Goal: Register for event/course: Sign up to attend an event or enroll in a course

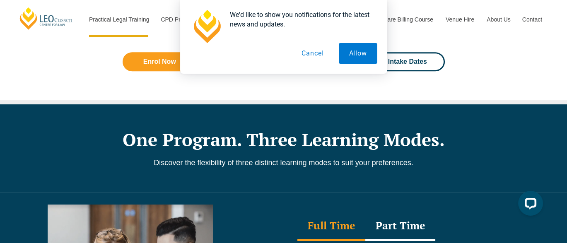
scroll to position [621, 0]
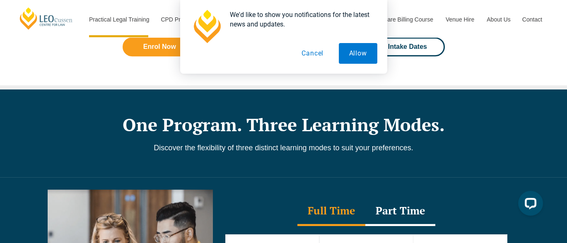
click at [320, 55] on button "Cancel" at bounding box center [312, 53] width 43 height 21
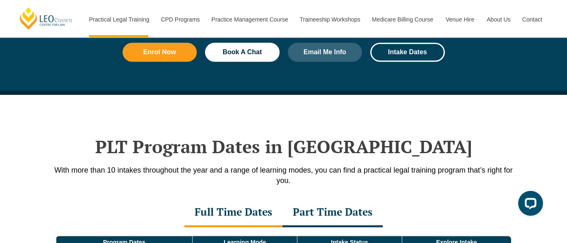
scroll to position [993, 0]
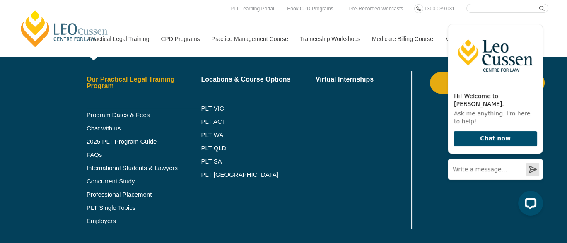
click at [135, 83] on link "Our Practical Legal Training Program" at bounding box center [143, 82] width 115 height 13
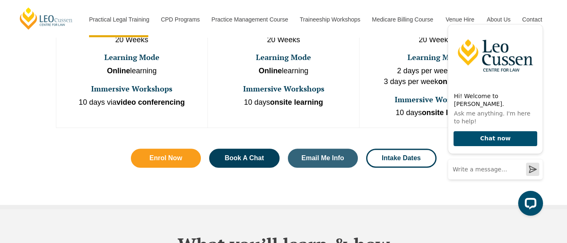
scroll to position [579, 0]
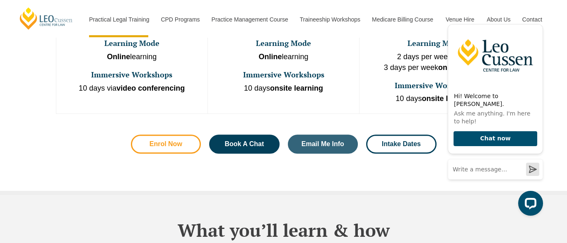
click at [175, 135] on link "Enrol Now" at bounding box center [166, 144] width 70 height 19
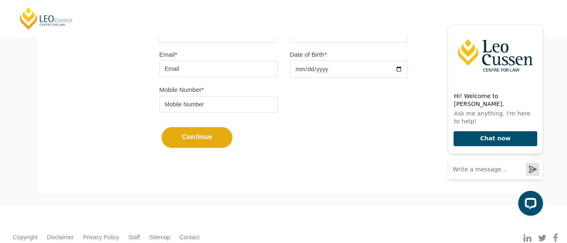
scroll to position [290, 0]
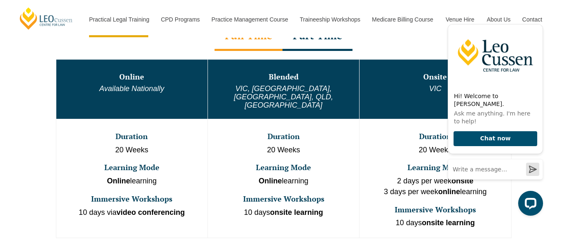
scroll to position [414, 0]
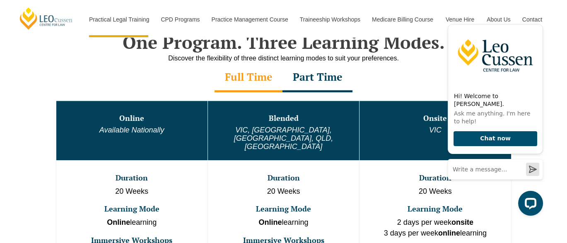
click at [124, 139] on td "Online Available Nationally" at bounding box center [131, 131] width 151 height 60
